Goal: Navigation & Orientation: Understand site structure

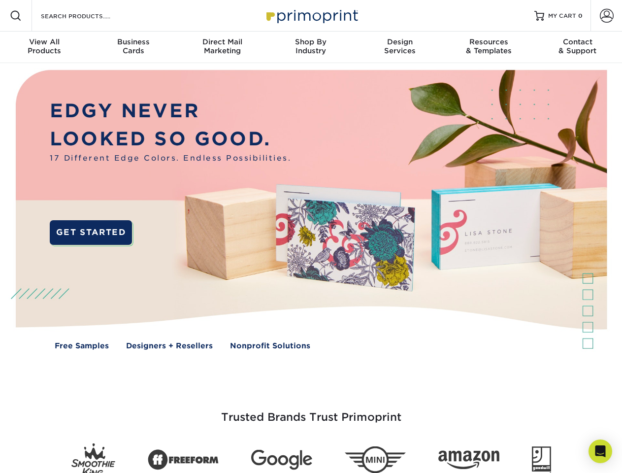
click at [311, 236] on img at bounding box center [311, 217] width 616 height 308
click at [16, 16] on span at bounding box center [16, 16] width 12 height 12
click at [606, 16] on span at bounding box center [607, 16] width 14 height 14
click at [44, 47] on div "View All Products" at bounding box center [44, 46] width 89 height 18
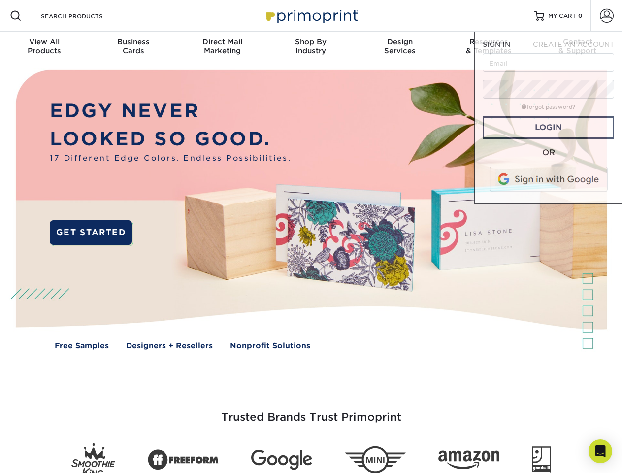
click at [133, 47] on div "Business Cards" at bounding box center [133, 46] width 89 height 18
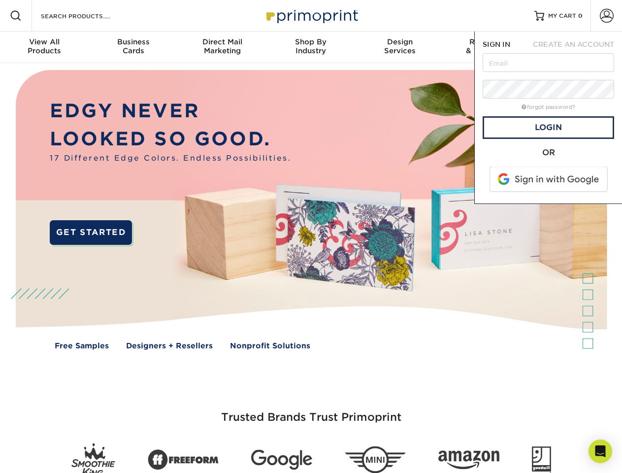
click at [222, 47] on div "Direct Mail Marketing" at bounding box center [222, 46] width 89 height 18
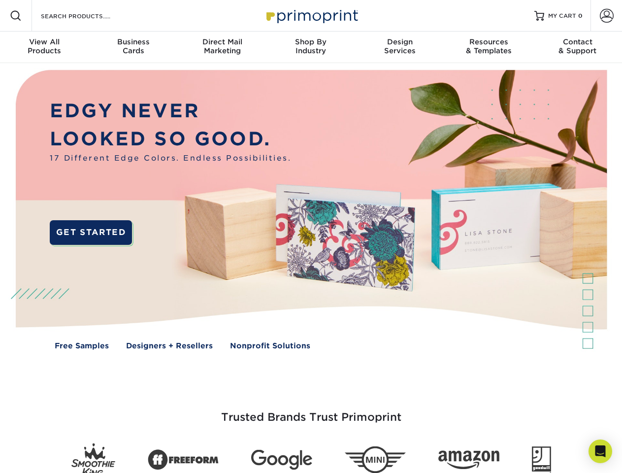
click at [311, 47] on div "Shop By Industry" at bounding box center [310, 46] width 89 height 18
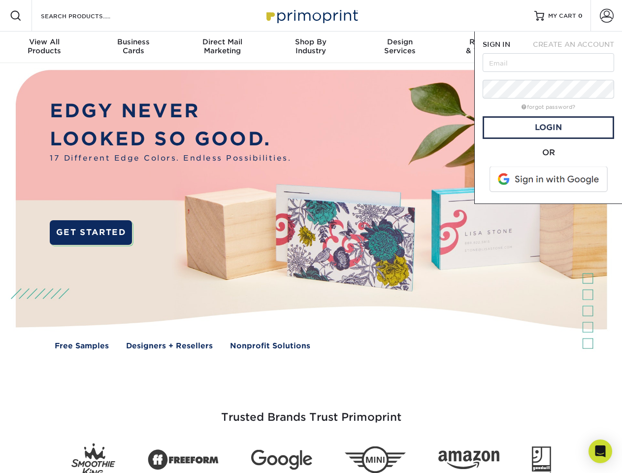
click at [400, 47] on div "Design Services" at bounding box center [400, 46] width 89 height 18
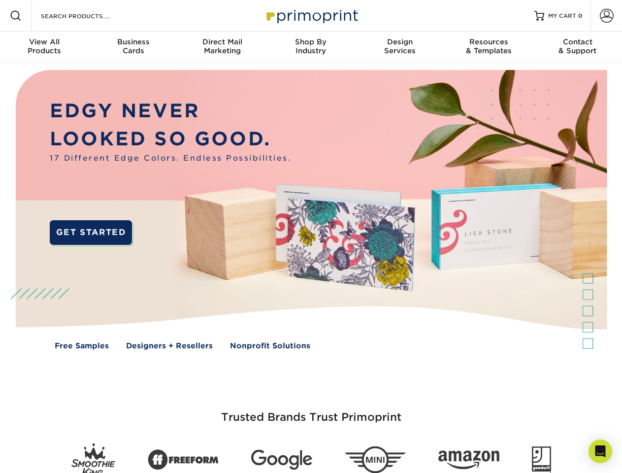
click at [489, 47] on span "SIGN IN" at bounding box center [497, 44] width 28 height 8
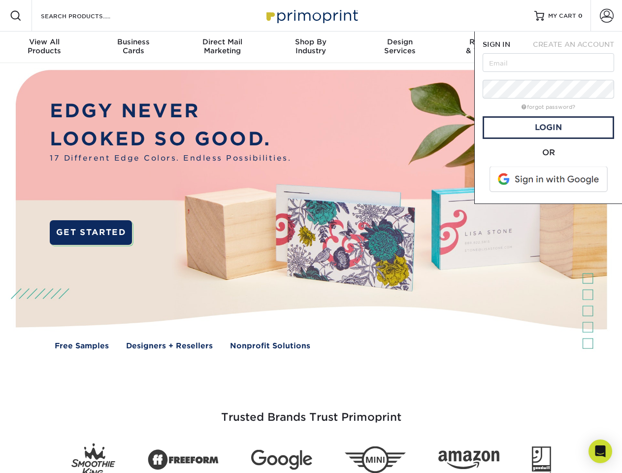
click at [578, 47] on div "Contact & Support" at bounding box center [577, 46] width 89 height 18
